Goal: Find contact information: Find contact information

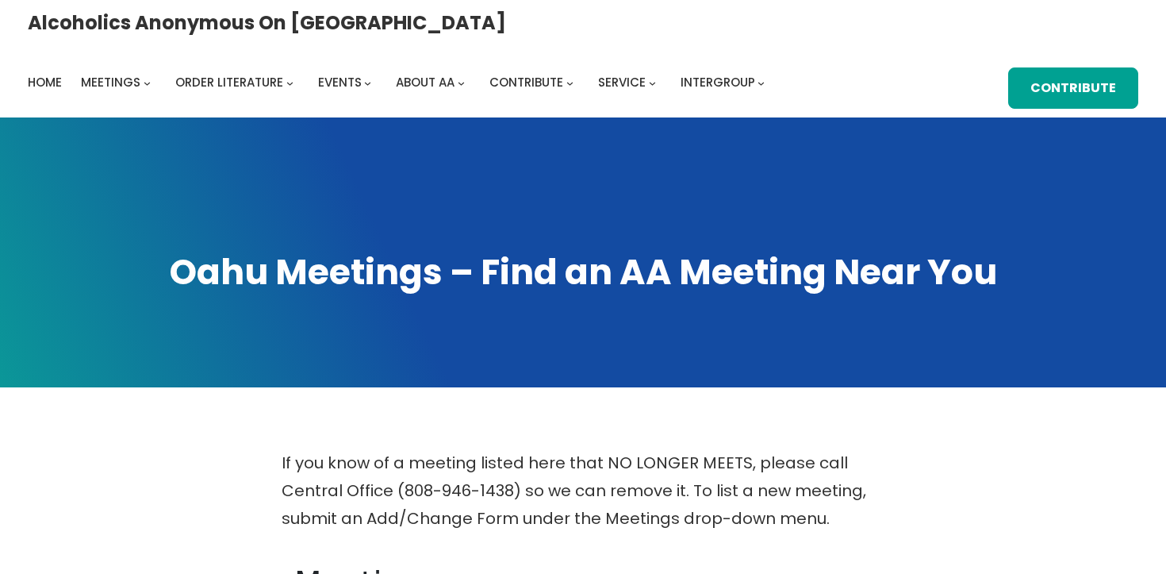
scroll to position [874, 0]
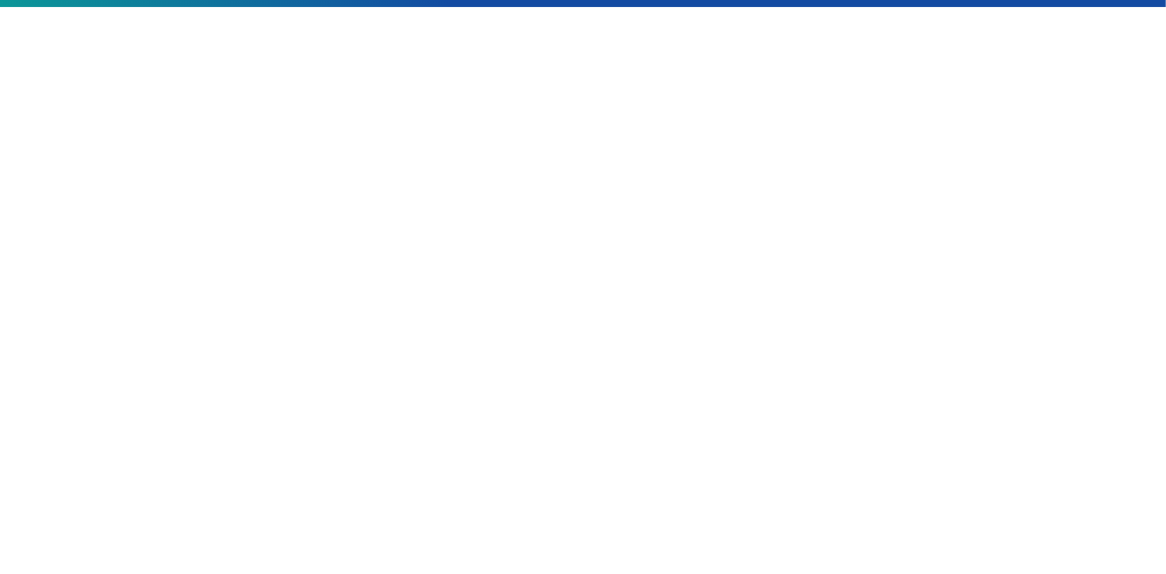
scroll to position [282, 0]
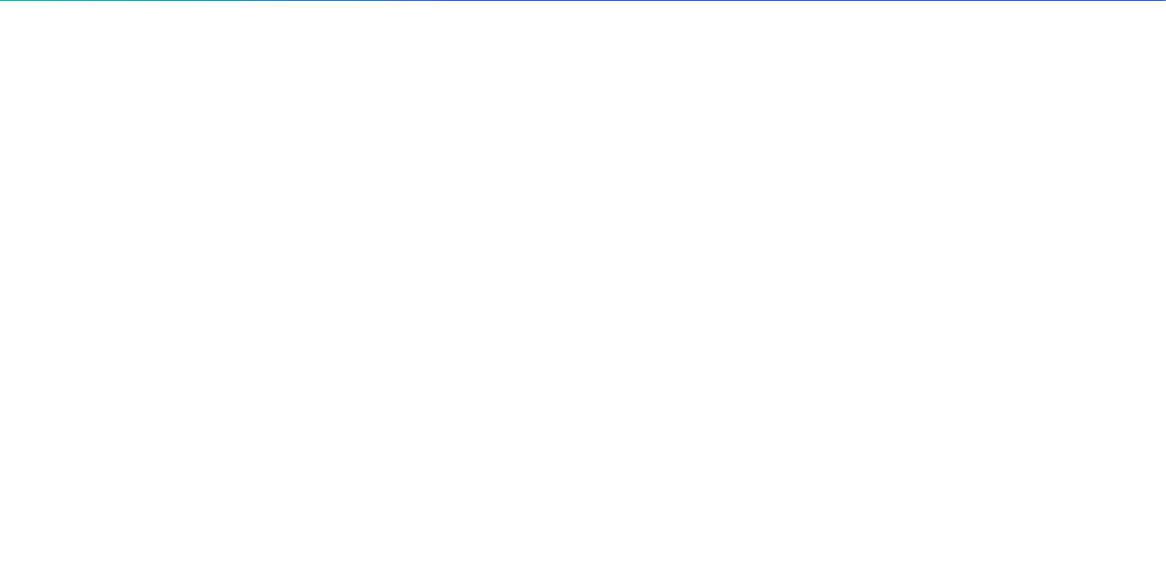
scroll to position [384, 0]
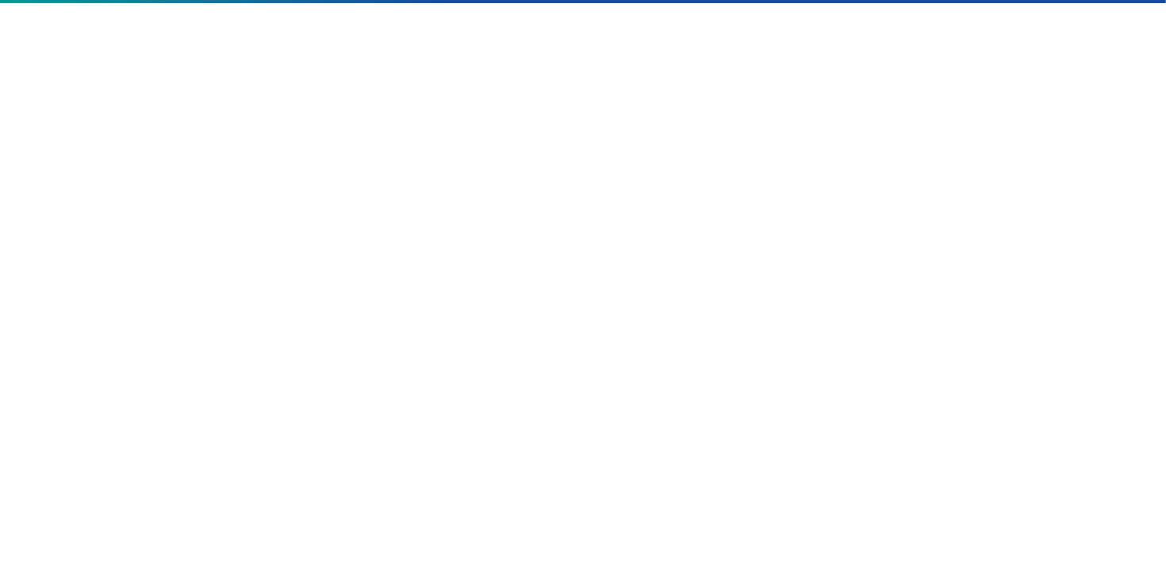
drag, startPoint x: 178, startPoint y: 156, endPoint x: 296, endPoint y: 156, distance: 118.2
click at [182, 156] on div at bounding box center [584, 384] width 1050 height 639
click at [1045, 344] on div at bounding box center [584, 402] width 1050 height 675
click at [929, 351] on div at bounding box center [584, 384] width 1050 height 639
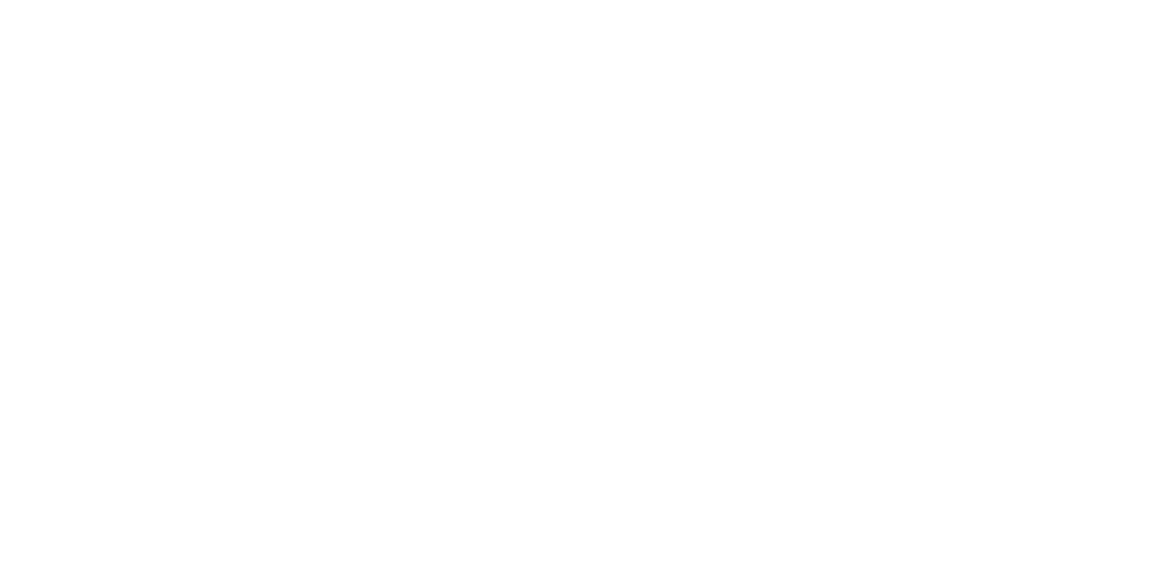
scroll to position [459, 0]
